Goal: Communication & Community: Ask a question

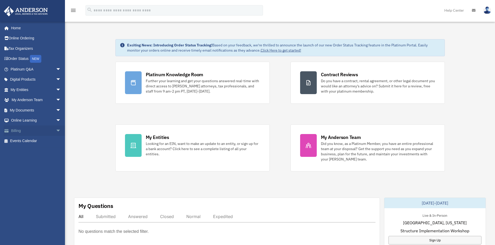
click at [20, 129] on link "Billing arrow_drop_down" at bounding box center [36, 131] width 65 height 10
click at [56, 130] on span "arrow_drop_down" at bounding box center [61, 131] width 10 height 11
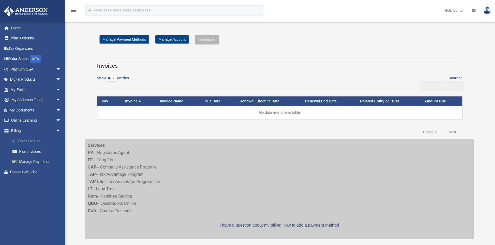
click at [37, 143] on link "$ Open Invoices" at bounding box center [38, 141] width 62 height 11
click at [133, 36] on link "Manage Payment Methods" at bounding box center [124, 39] width 50 height 8
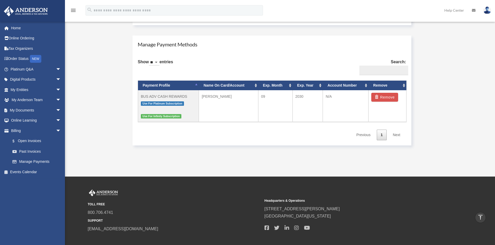
scroll to position [286, 0]
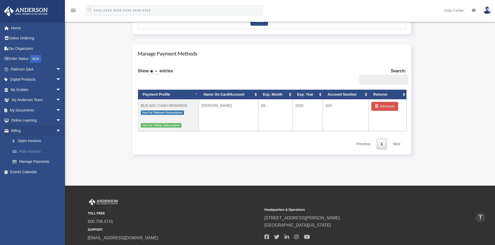
click at [37, 151] on link "Past Invoices" at bounding box center [38, 151] width 62 height 10
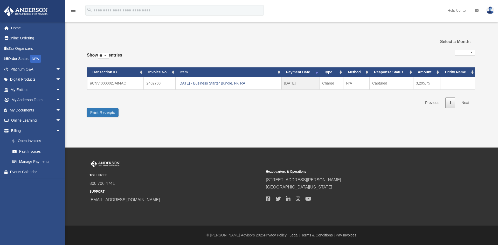
click at [466, 53] on select "**********" at bounding box center [465, 53] width 20 height 6
select select "**********"
click at [455, 50] on select "**********" at bounding box center [465, 53] width 20 height 6
click at [104, 55] on select "** ** ** ***" at bounding box center [103, 56] width 11 height 6
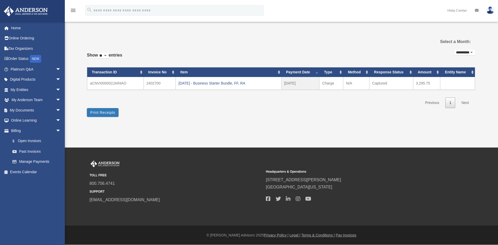
click at [137, 107] on div "**********" at bounding box center [281, 78] width 388 height 59
click at [39, 72] on link "Platinum Q&A arrow_drop_down" at bounding box center [36, 69] width 65 height 10
click at [19, 79] on link "Digital Products arrow_drop_down" at bounding box center [36, 80] width 65 height 10
click at [56, 79] on span "arrow_drop_down" at bounding box center [61, 80] width 10 height 11
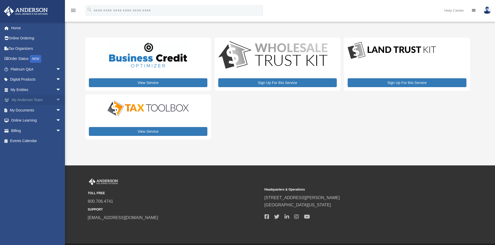
click at [56, 98] on span "arrow_drop_down" at bounding box center [61, 100] width 10 height 11
click at [56, 98] on span "arrow_drop_up" at bounding box center [61, 100] width 10 height 11
click at [57, 131] on span "arrow_drop_down" at bounding box center [61, 131] width 10 height 11
click at [56, 100] on span "arrow_drop_down" at bounding box center [61, 100] width 10 height 11
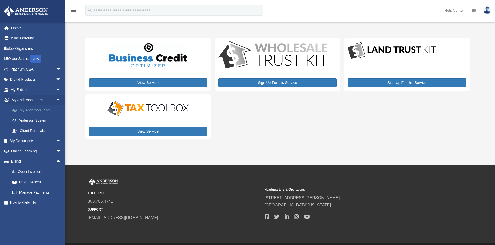
click at [42, 111] on link "My Anderson Team" at bounding box center [38, 110] width 62 height 10
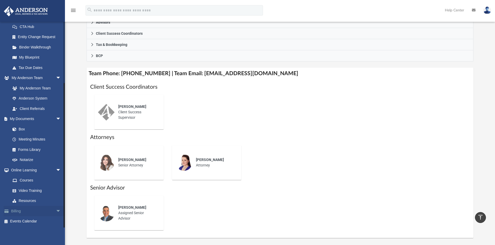
scroll to position [156, 0]
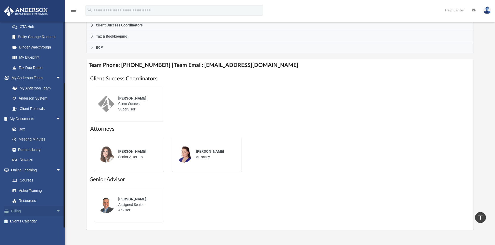
click at [27, 212] on link "Billing arrow_drop_down" at bounding box center [36, 211] width 65 height 10
click at [56, 210] on span "arrow_drop_down" at bounding box center [61, 211] width 10 height 11
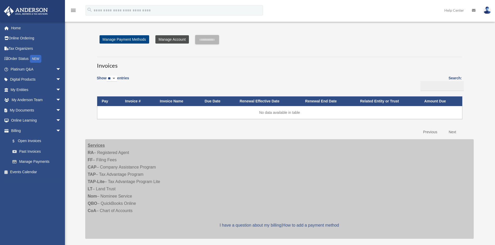
click at [167, 39] on link "Manage Account" at bounding box center [171, 39] width 33 height 8
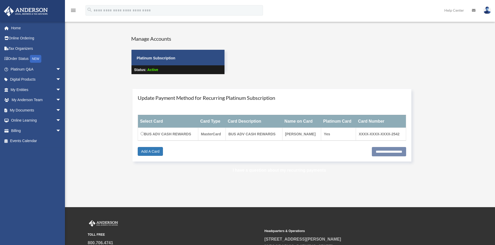
click at [261, 171] on link "I have a question about my recurring payments" at bounding box center [278, 170] width 93 height 4
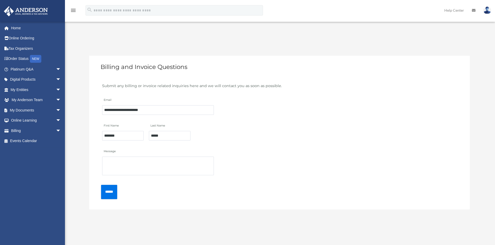
click at [154, 147] on div "Message" at bounding box center [279, 161] width 359 height 31
click at [131, 163] on textarea "Message" at bounding box center [158, 166] width 112 height 19
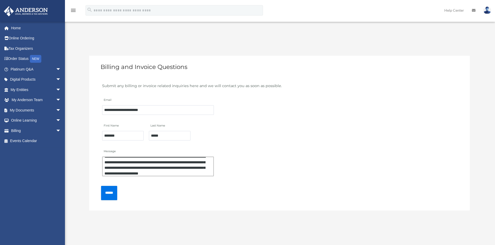
scroll to position [11, 0]
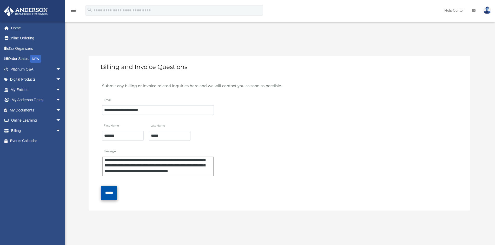
type textarea "**********"
click at [114, 193] on input "******" at bounding box center [109, 193] width 16 height 14
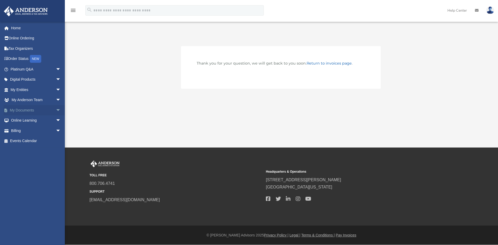
click at [20, 109] on link "My Documents arrow_drop_down" at bounding box center [36, 110] width 65 height 10
click at [19, 129] on link "Billing arrow_drop_down" at bounding box center [36, 131] width 65 height 10
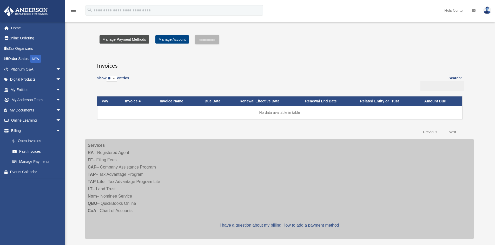
click at [105, 39] on link "Manage Payment Methods" at bounding box center [124, 39] width 50 height 8
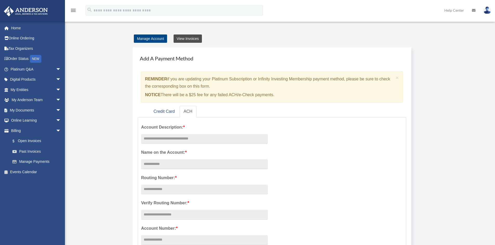
click at [186, 37] on link "View Invoices" at bounding box center [187, 39] width 28 height 8
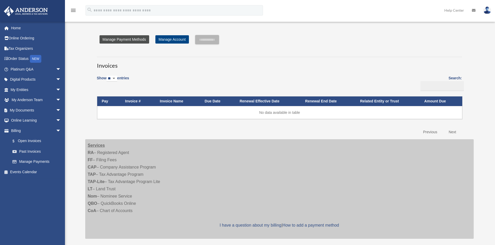
click at [125, 38] on link "Manage Payment Methods" at bounding box center [124, 39] width 50 height 8
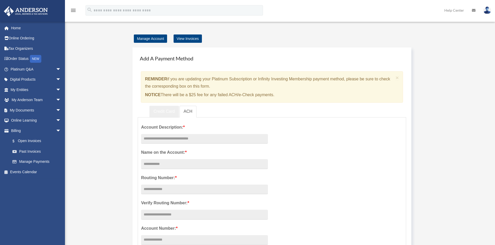
click at [166, 111] on link "Credit Card" at bounding box center [164, 112] width 30 height 12
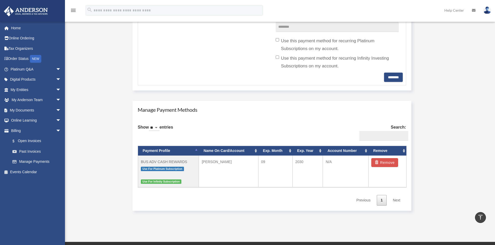
scroll to position [234, 0]
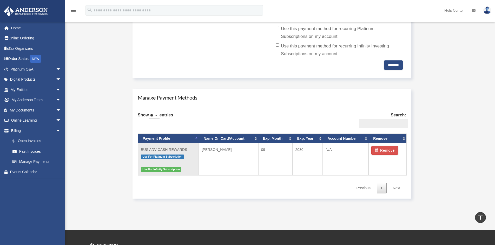
click at [180, 153] on td "BUS ADV CASH REWARDS Use For Platinum Subscription Use For Infinity Subscription" at bounding box center [168, 160] width 61 height 32
click at [180, 149] on td "BUS ADV CASH REWARDS Use For Platinum Subscription Use For Infinity Subscription" at bounding box center [168, 160] width 61 height 32
click at [208, 148] on td "Mathias Riegg" at bounding box center [228, 160] width 59 height 32
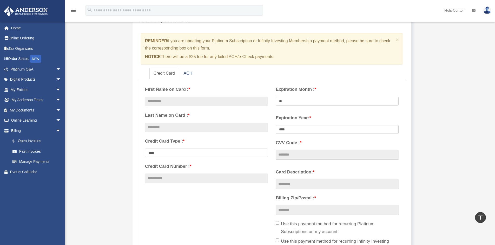
scroll to position [0, 0]
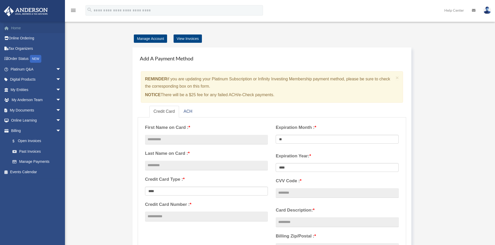
click at [8, 24] on link "Home" at bounding box center [36, 28] width 65 height 10
